Goal: Task Accomplishment & Management: Manage account settings

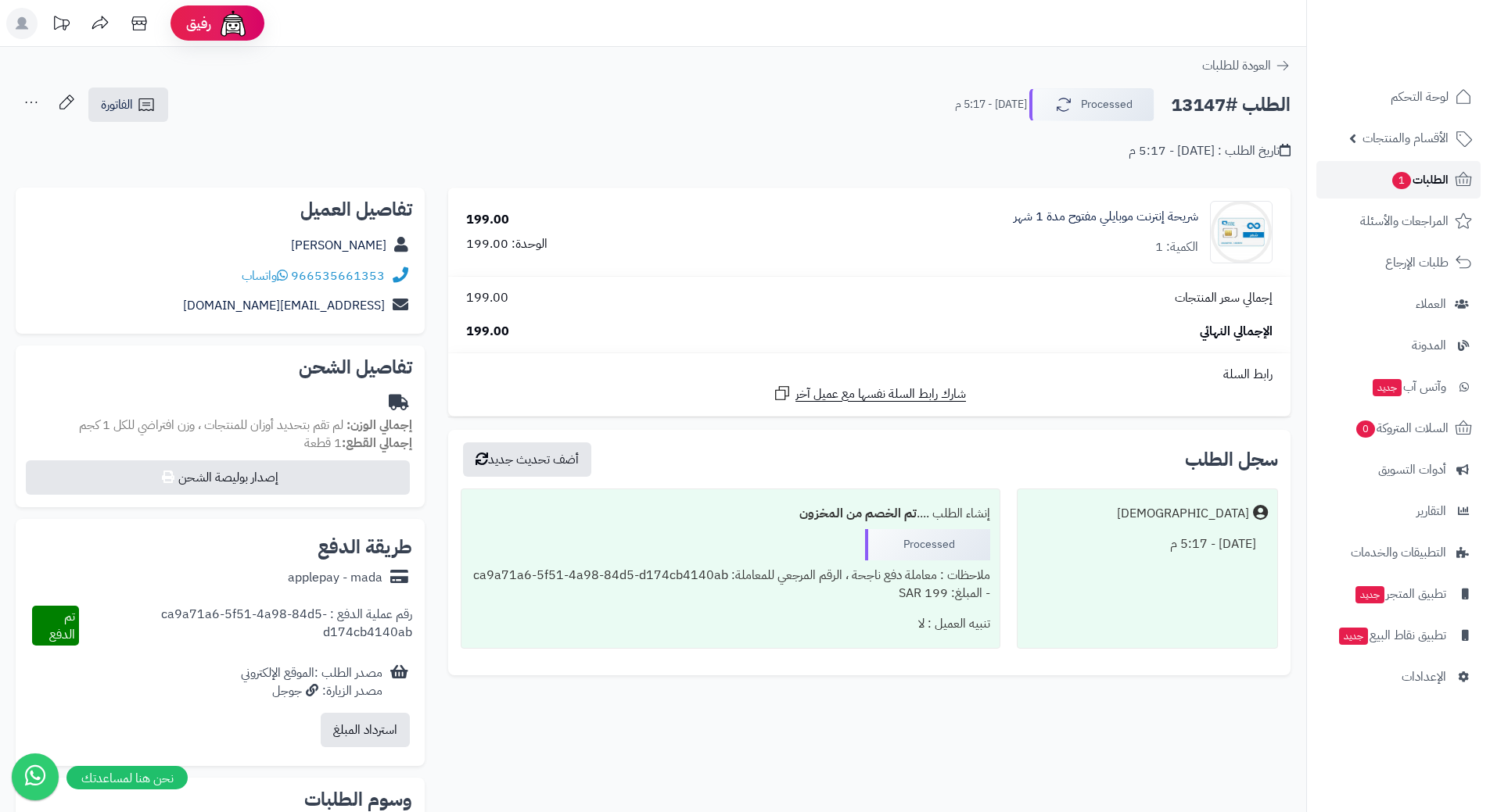
click at [1355, 179] on link "الطلبات 1" at bounding box center [1398, 180] width 165 height 37
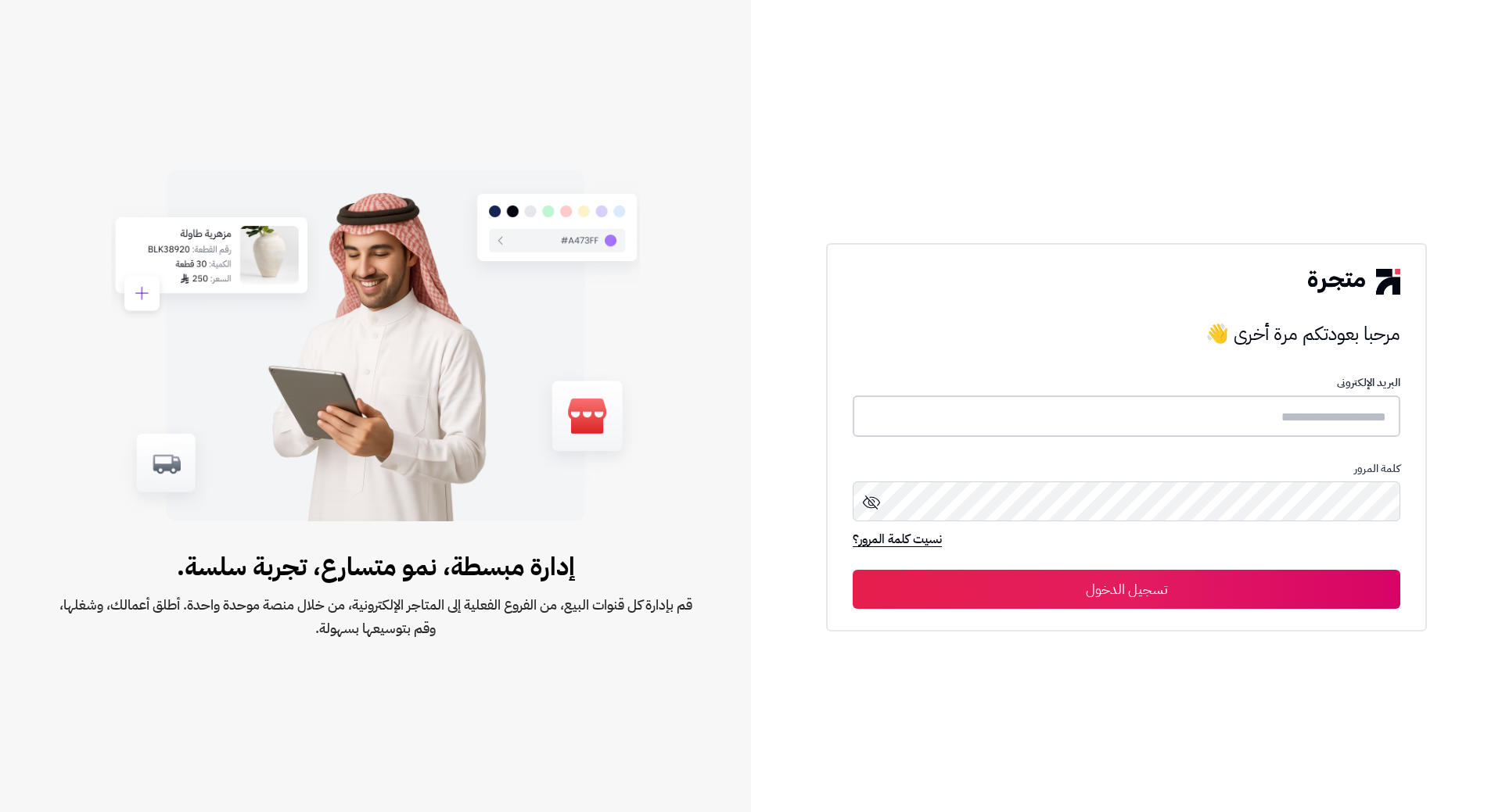
type input "**********"
drag, startPoint x: 1150, startPoint y: 583, endPoint x: 1116, endPoint y: 531, distance: 62.1
click at [1143, 575] on button "تسجيل الدخول" at bounding box center [1126, 589] width 547 height 39
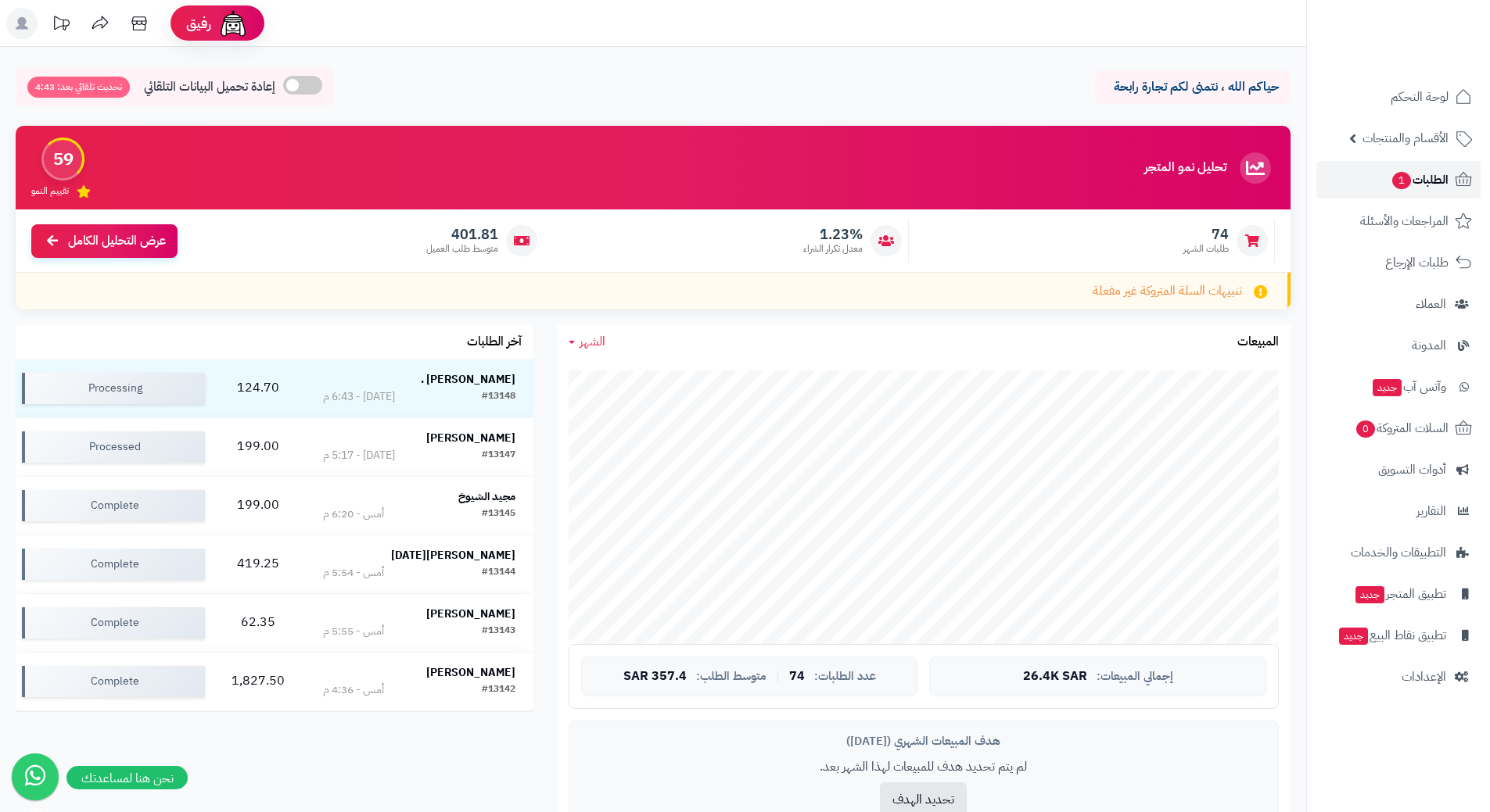
click at [1421, 190] on span "الطلبات 1" at bounding box center [1419, 180] width 58 height 22
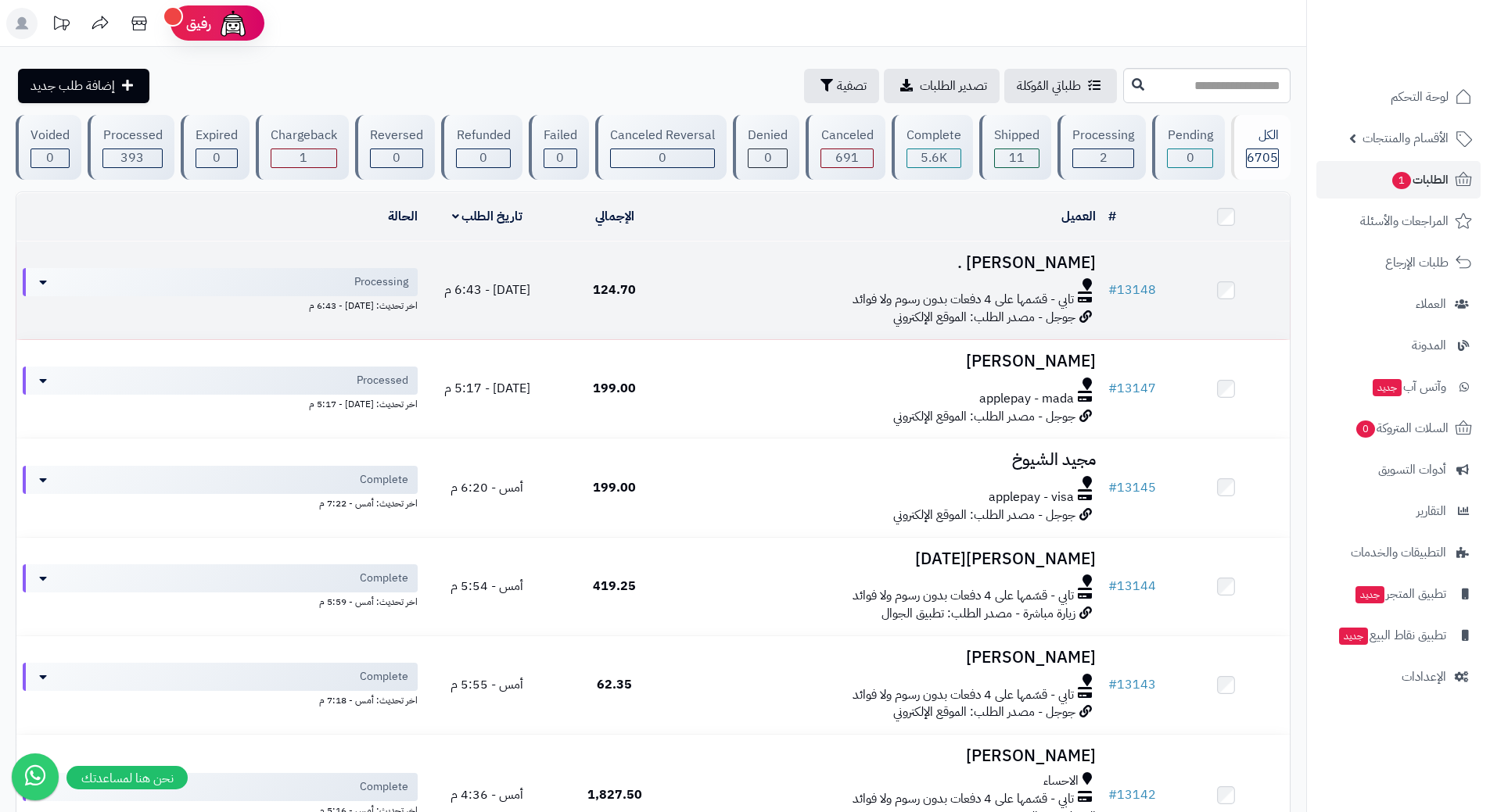
click at [678, 298] on td "124.70" at bounding box center [615, 291] width 128 height 98
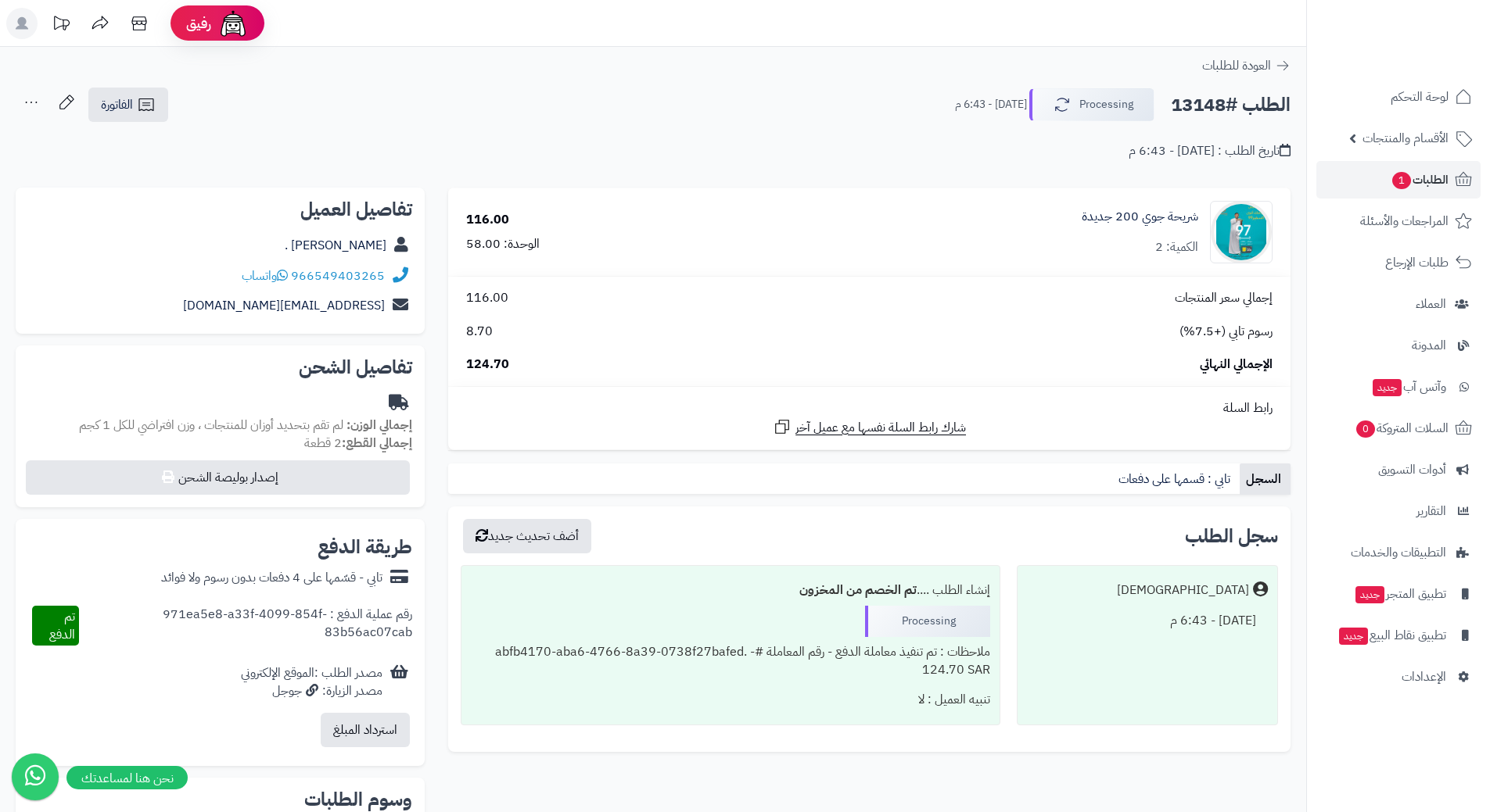
click at [1231, 101] on h2 "الطلب #13148" at bounding box center [1230, 106] width 119 height 32
click at [1218, 108] on h2 "الطلب #13148" at bounding box center [1230, 106] width 119 height 32
copy h2 "13148"
click at [1102, 111] on button "Processing" at bounding box center [1091, 104] width 125 height 33
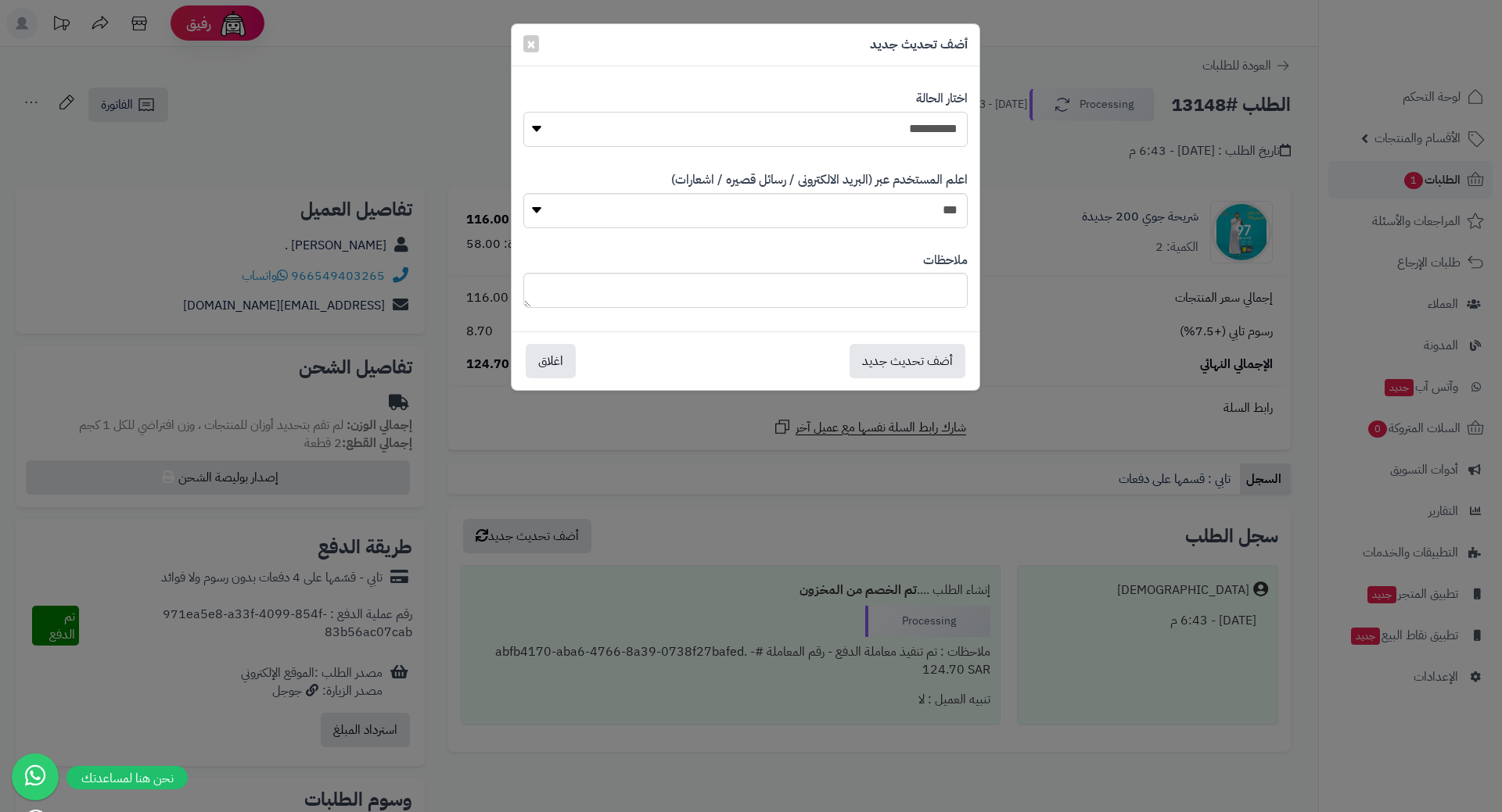
click at [943, 120] on select "**********" at bounding box center [745, 129] width 444 height 35
select select "*"
click at [523, 112] on select "**********" at bounding box center [745, 129] width 444 height 35
click at [890, 354] on button "أضف تحديث جديد" at bounding box center [907, 360] width 116 height 34
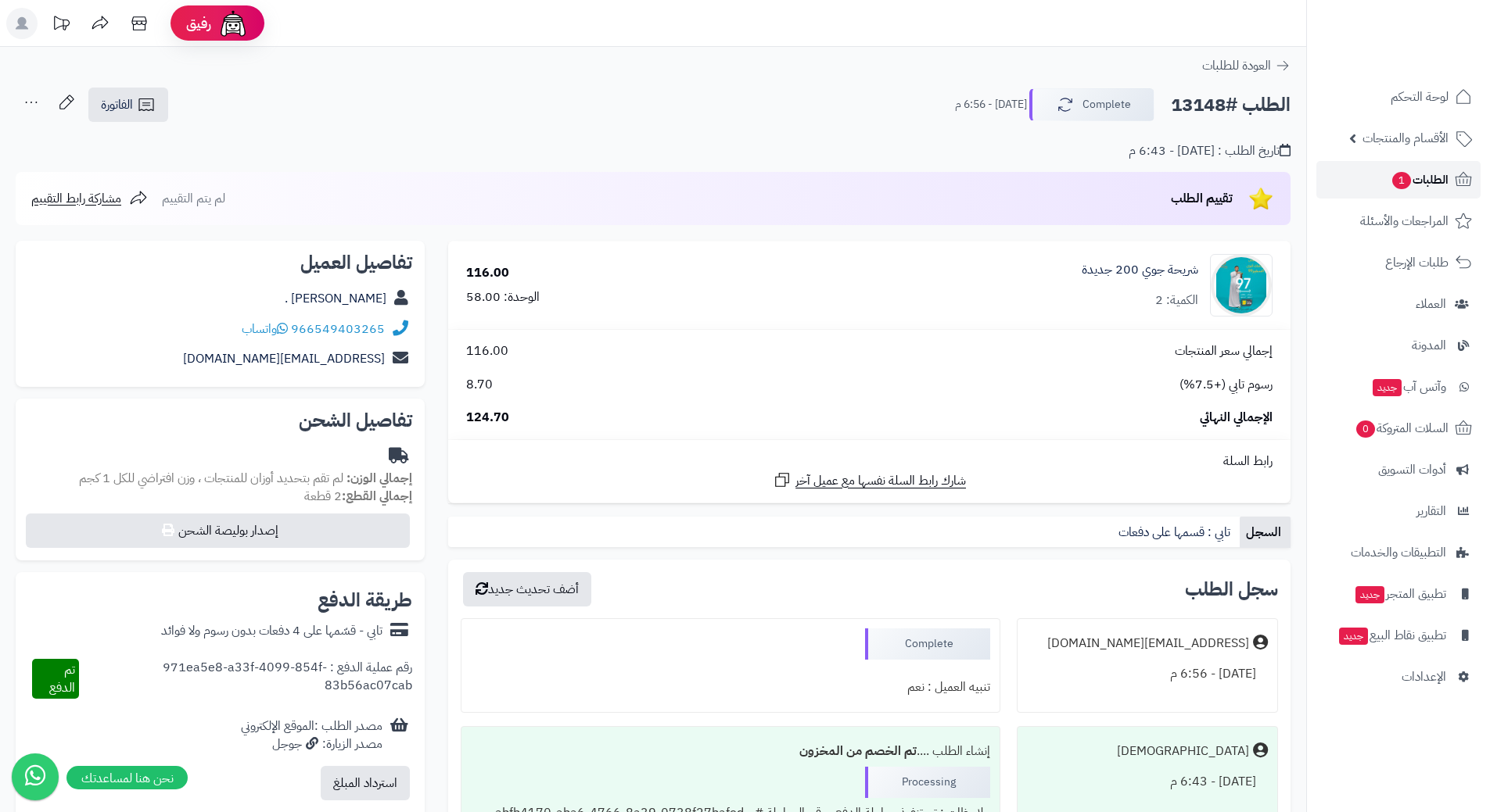
click at [1360, 176] on link "الطلبات 1" at bounding box center [1398, 180] width 165 height 37
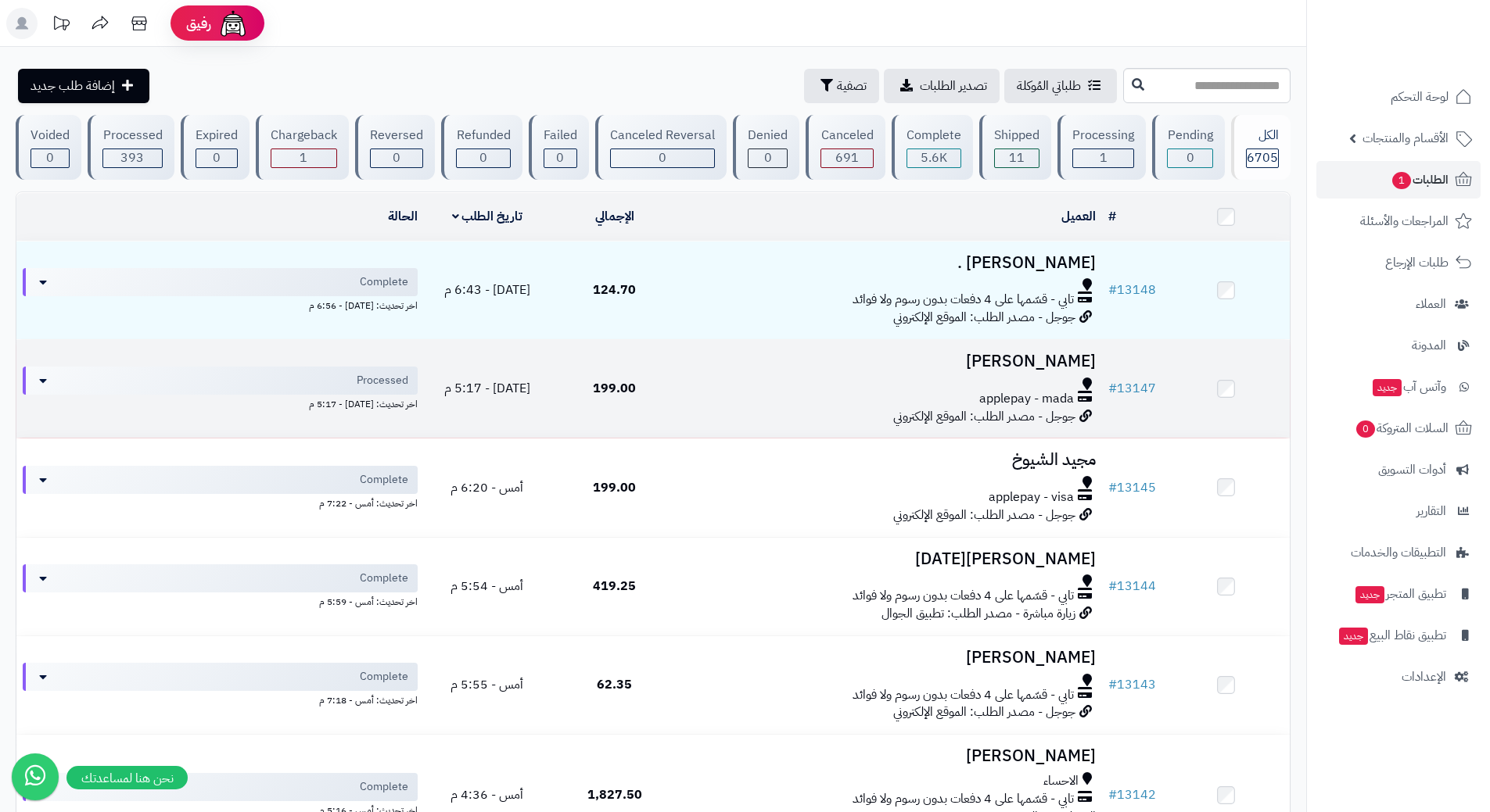
click at [712, 372] on td "[PERSON_NAME] applepay - mada جوجل - مصدر الطلب: الموقع الإلكتروني" at bounding box center [889, 389] width 424 height 98
click at [713, 377] on div at bounding box center [890, 383] width 412 height 13
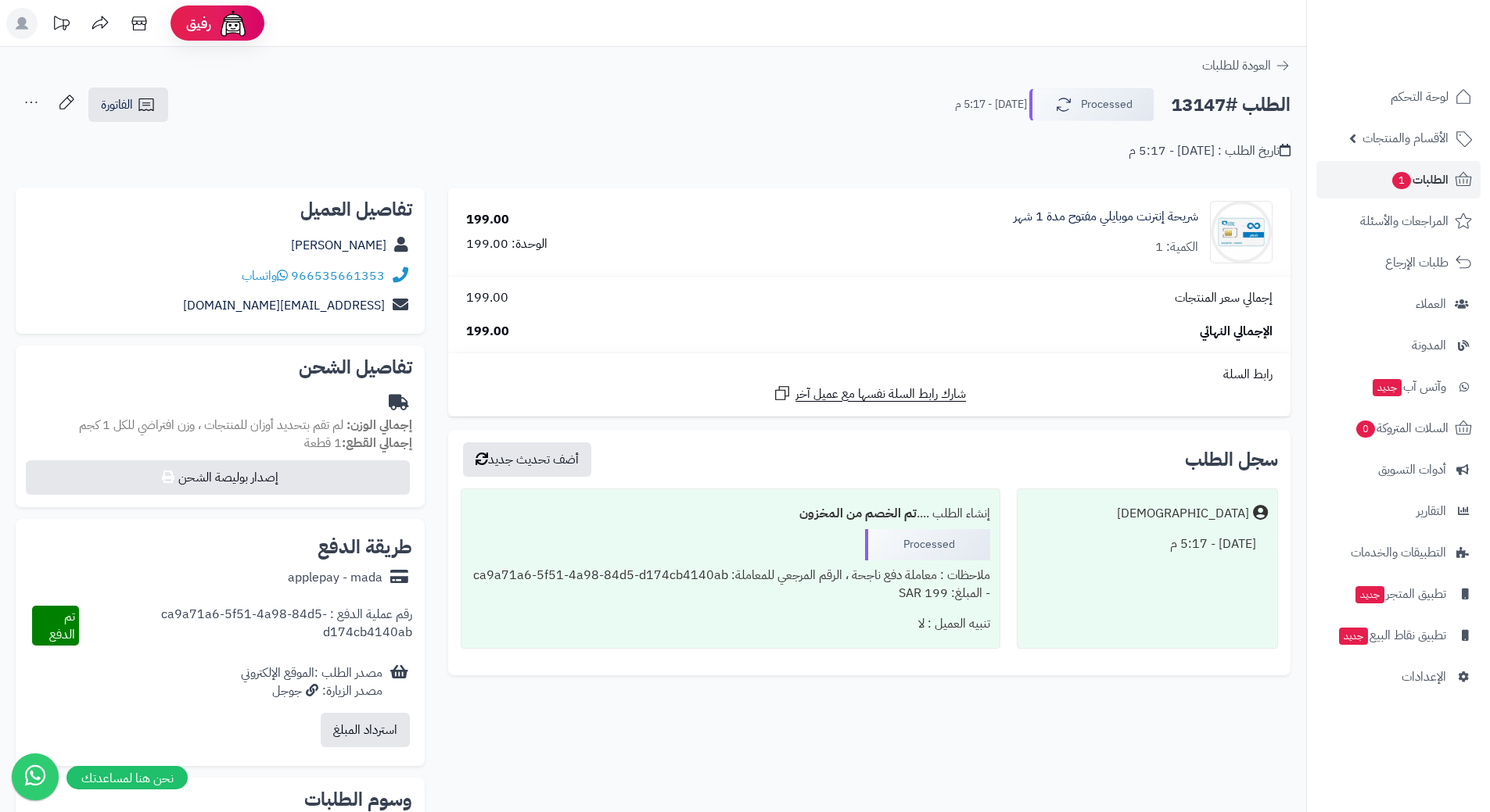
click at [1224, 104] on h2 "الطلب #13147" at bounding box center [1230, 106] width 119 height 32
copy div "الطلب #13147 Processed"
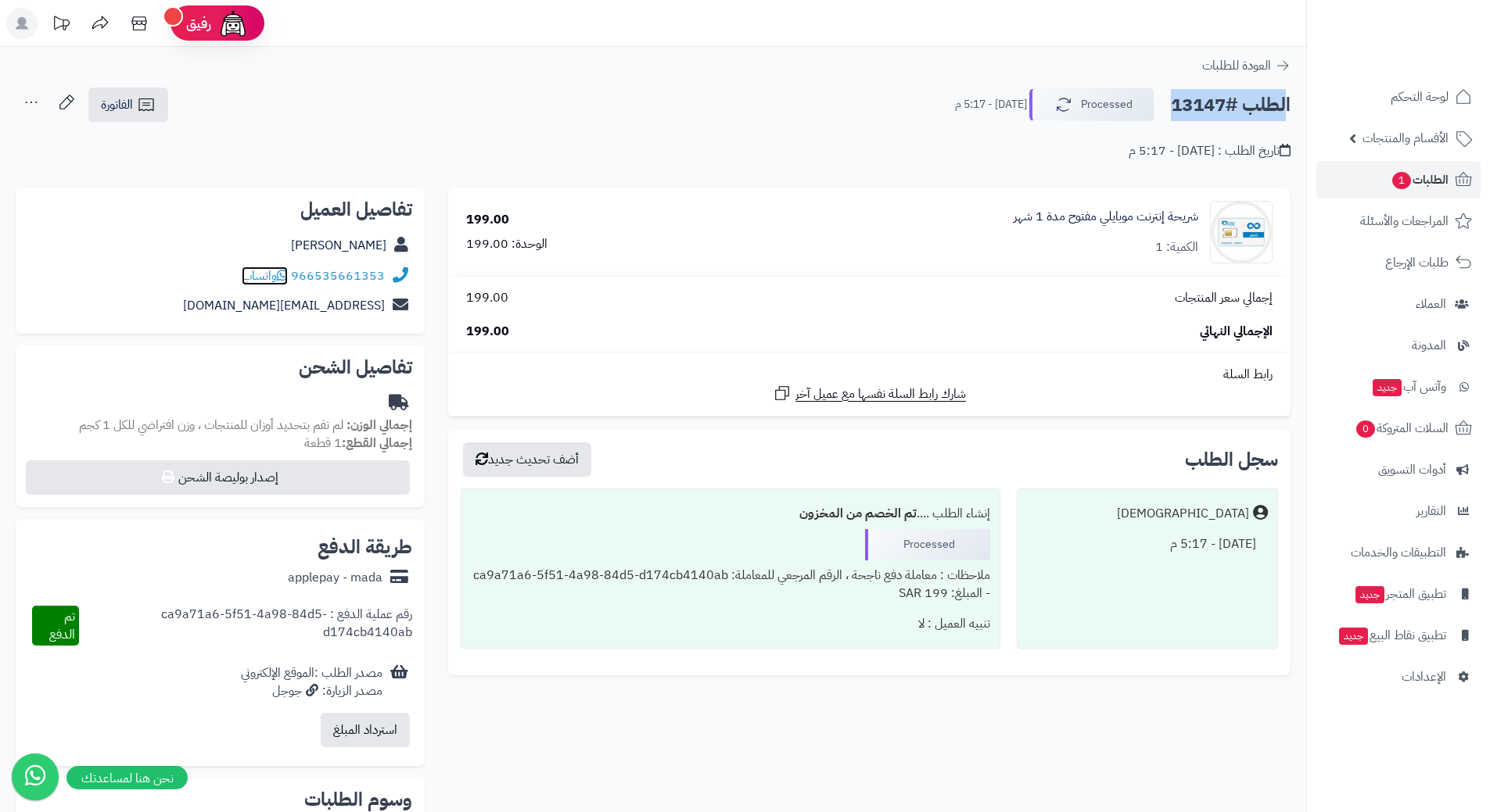
click at [288, 277] on icon at bounding box center [282, 275] width 11 height 13
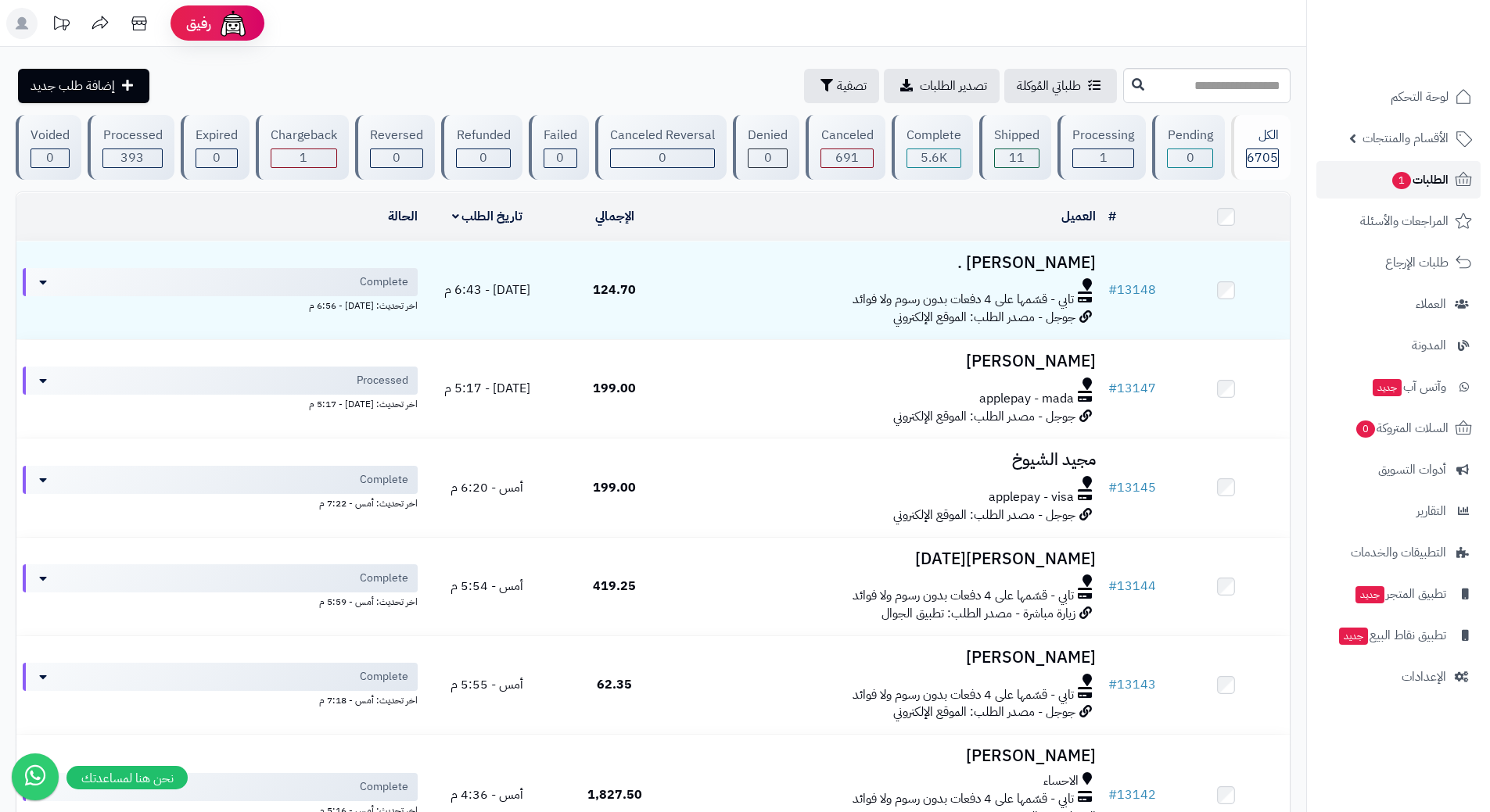
click at [1372, 172] on link "الطلبات 1" at bounding box center [1398, 180] width 165 height 37
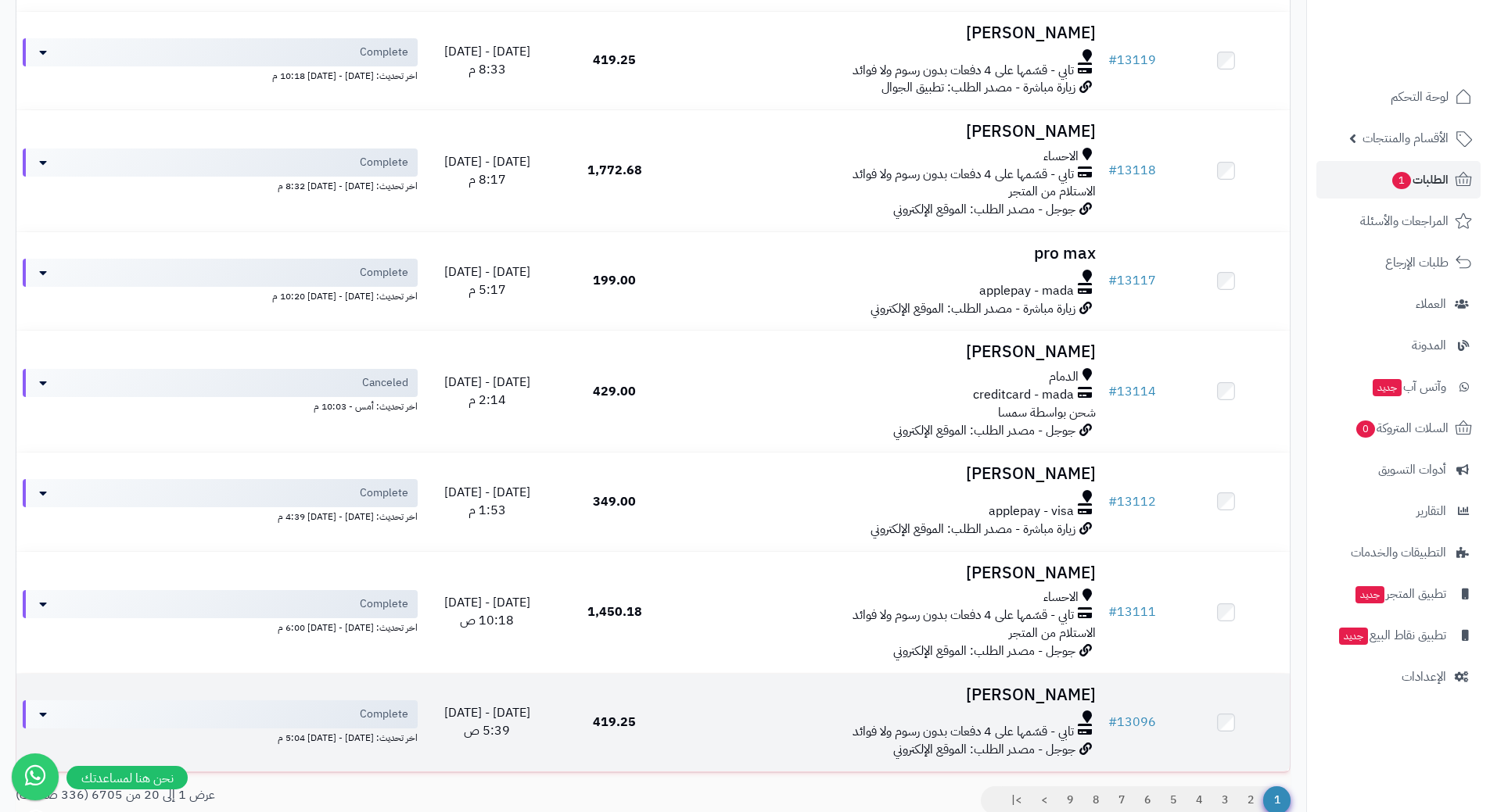
scroll to position [1688, 0]
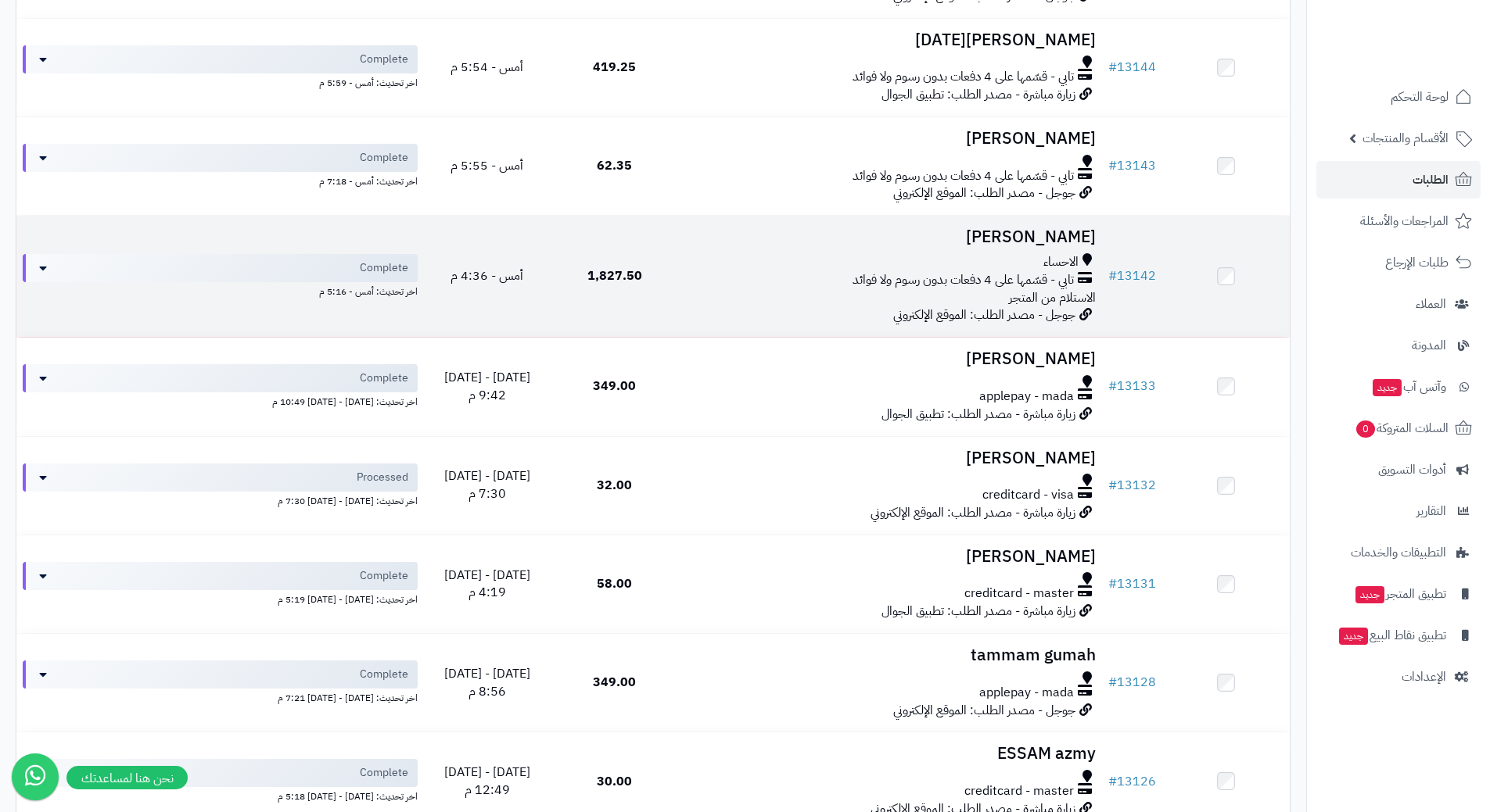
scroll to position [547, 0]
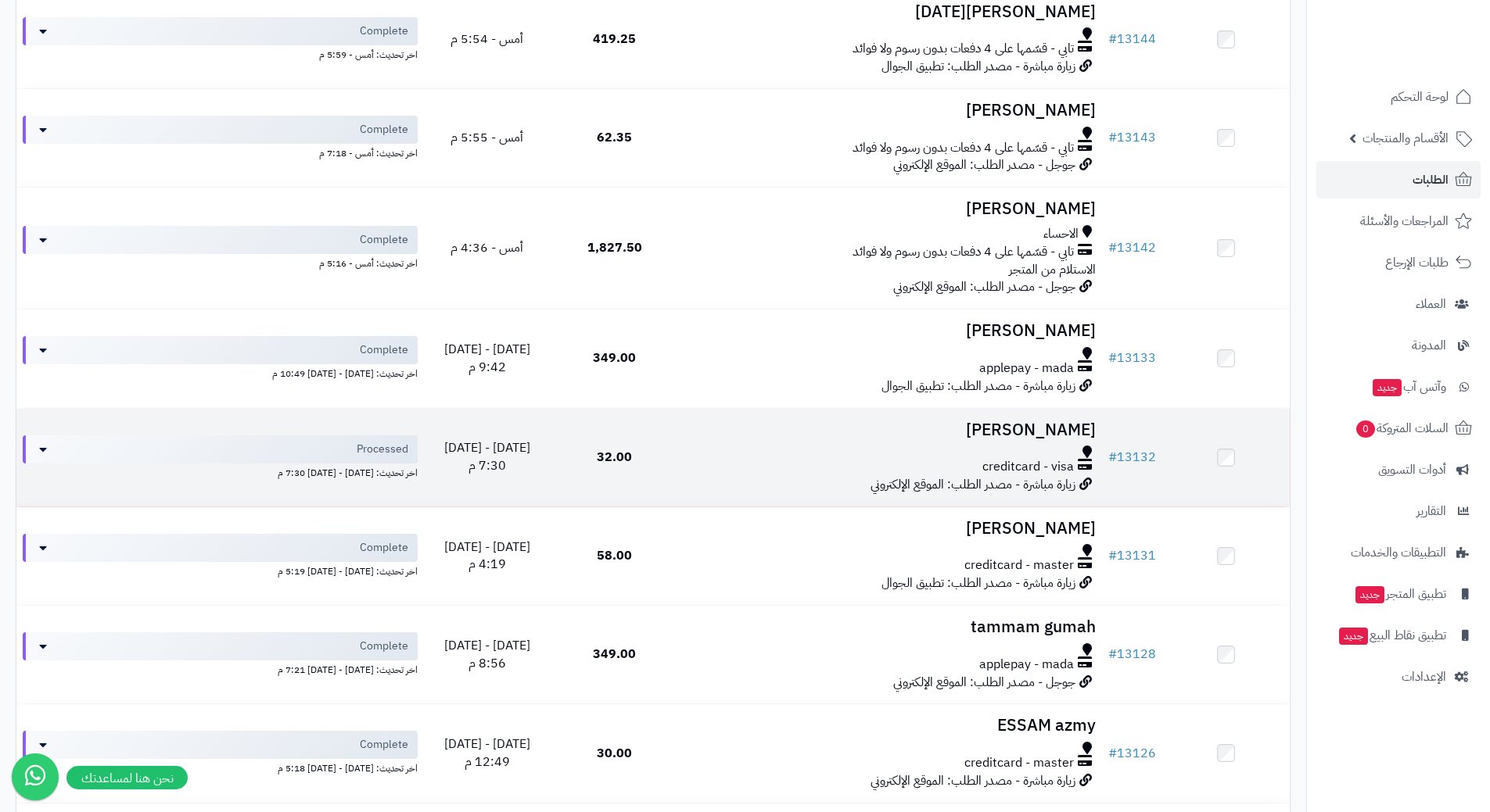
click at [729, 446] on div at bounding box center [890, 452] width 412 height 13
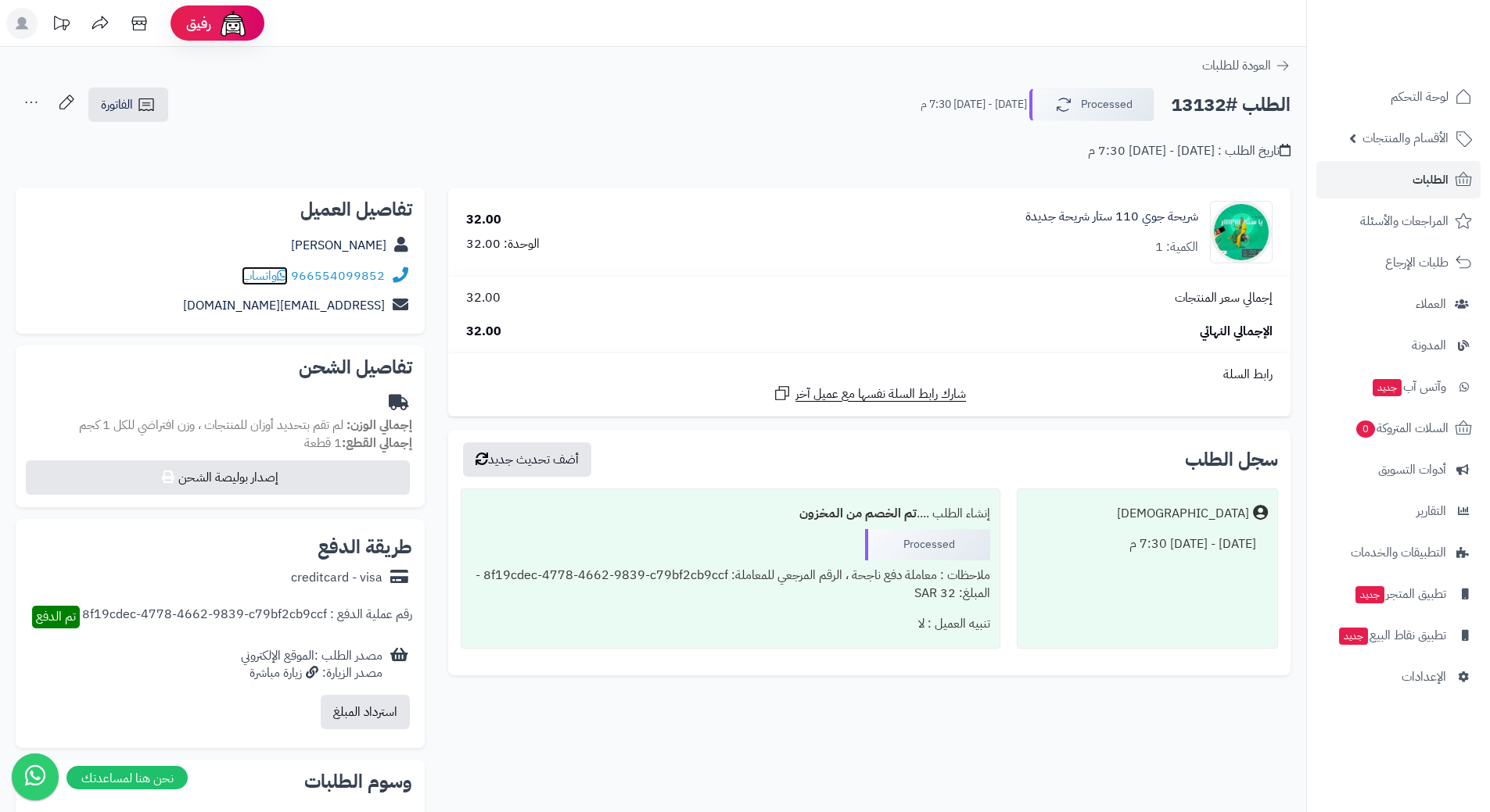
click at [286, 276] on icon at bounding box center [282, 275] width 11 height 13
